Goal: Navigation & Orientation: Understand site structure

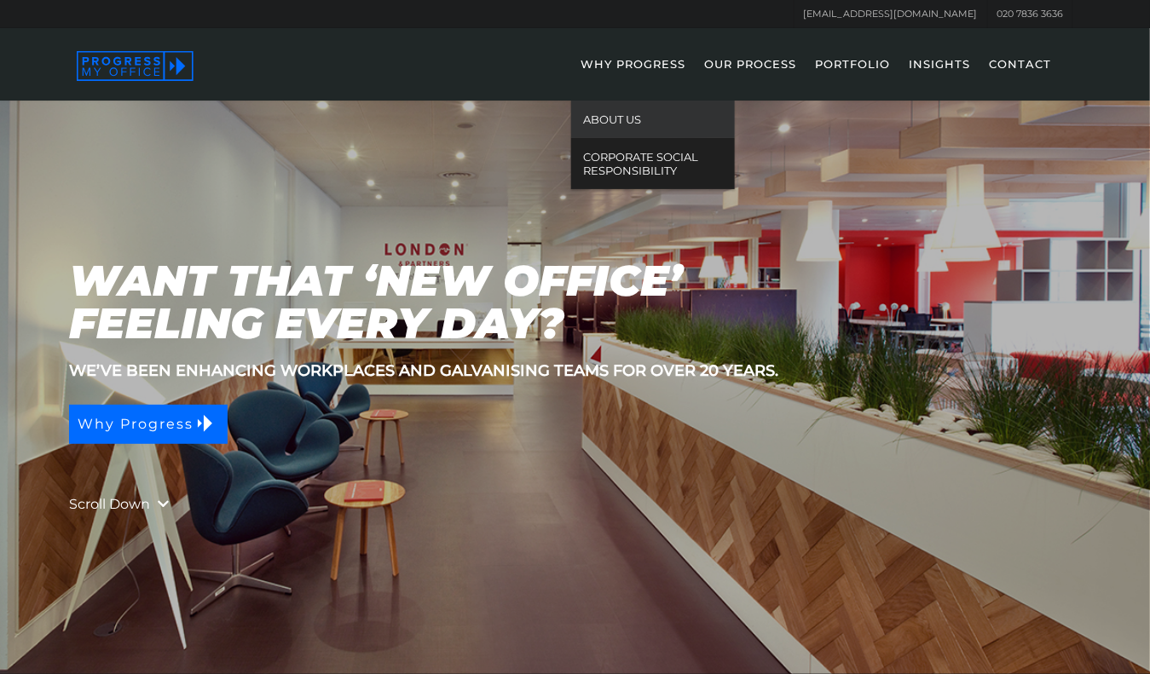
click at [628, 107] on link "ABOUT US" at bounding box center [653, 120] width 164 height 38
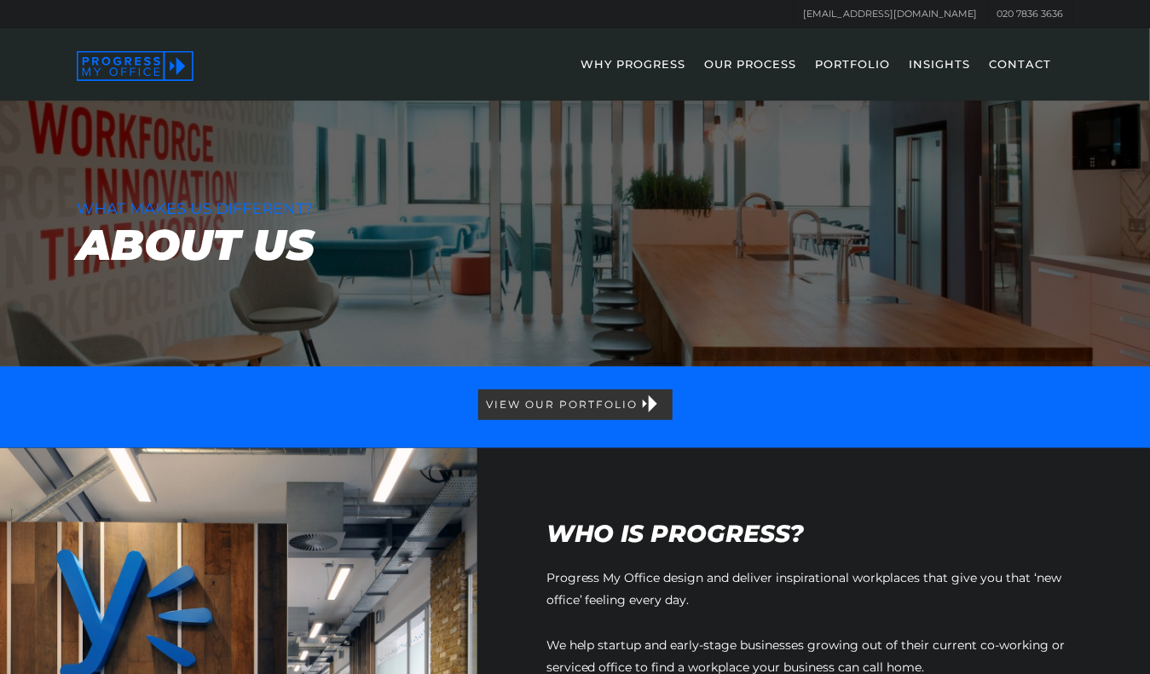
click at [864, 72] on link "PORTFOLIO" at bounding box center [852, 75] width 92 height 49
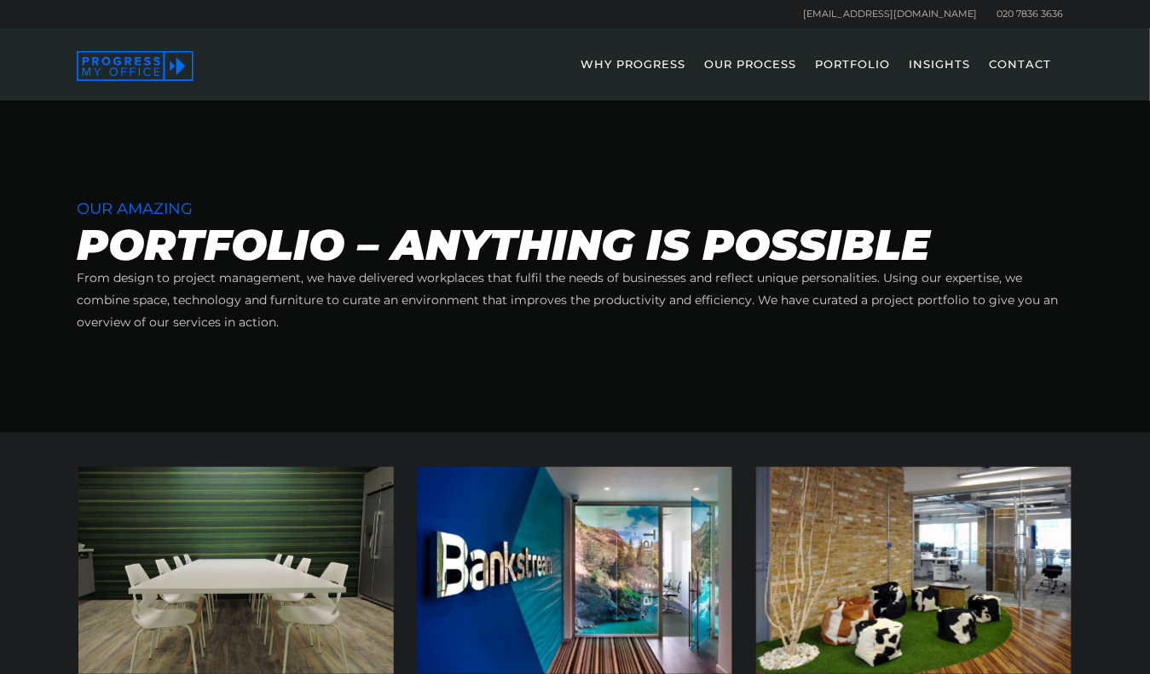
click at [744, 64] on link "OUR PROCESS" at bounding box center [750, 75] width 109 height 49
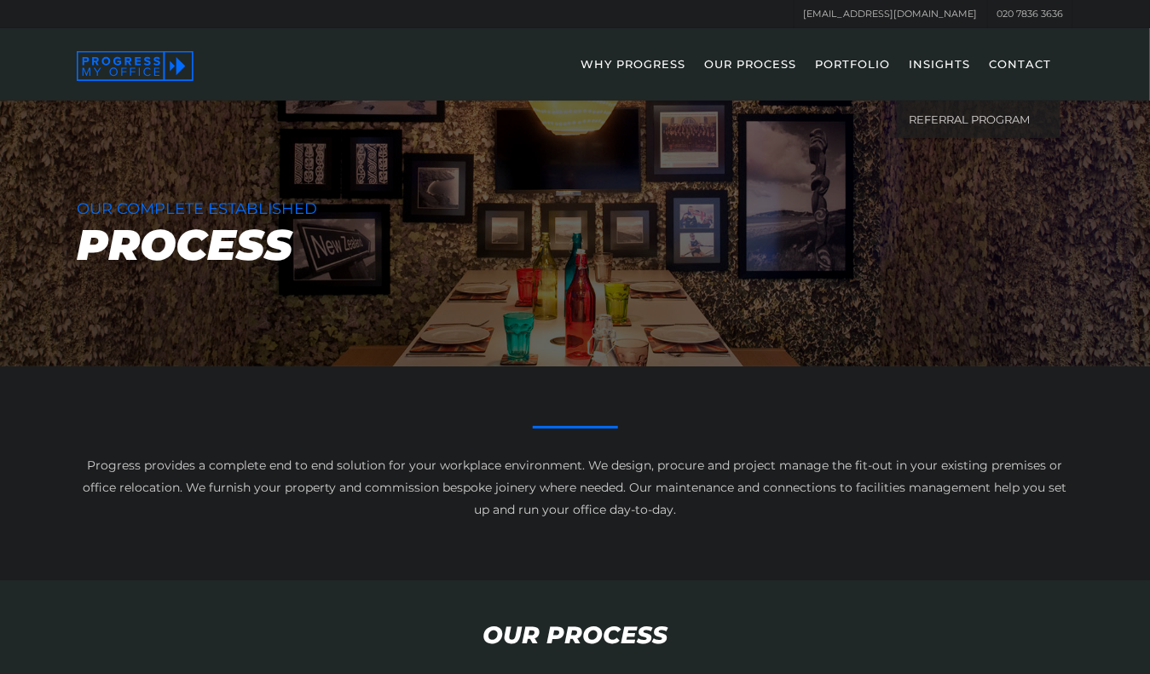
click at [1012, 61] on link "CONTACT" at bounding box center [1019, 75] width 79 height 49
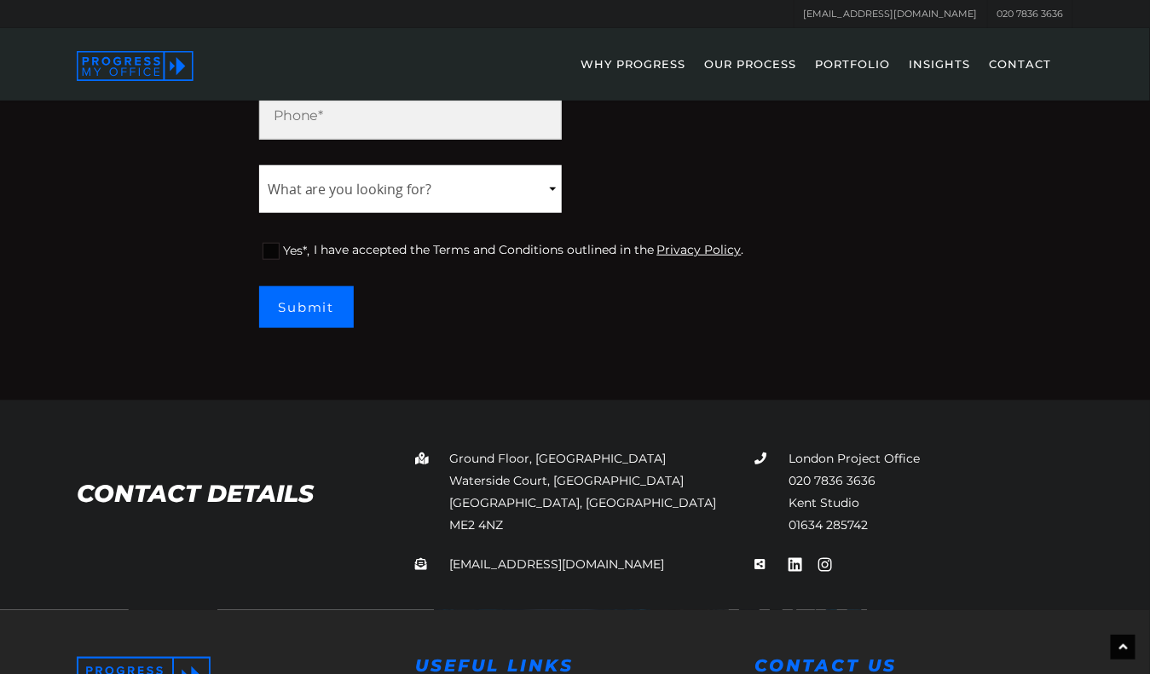
scroll to position [462, 0]
